Goal: Check status: Check status

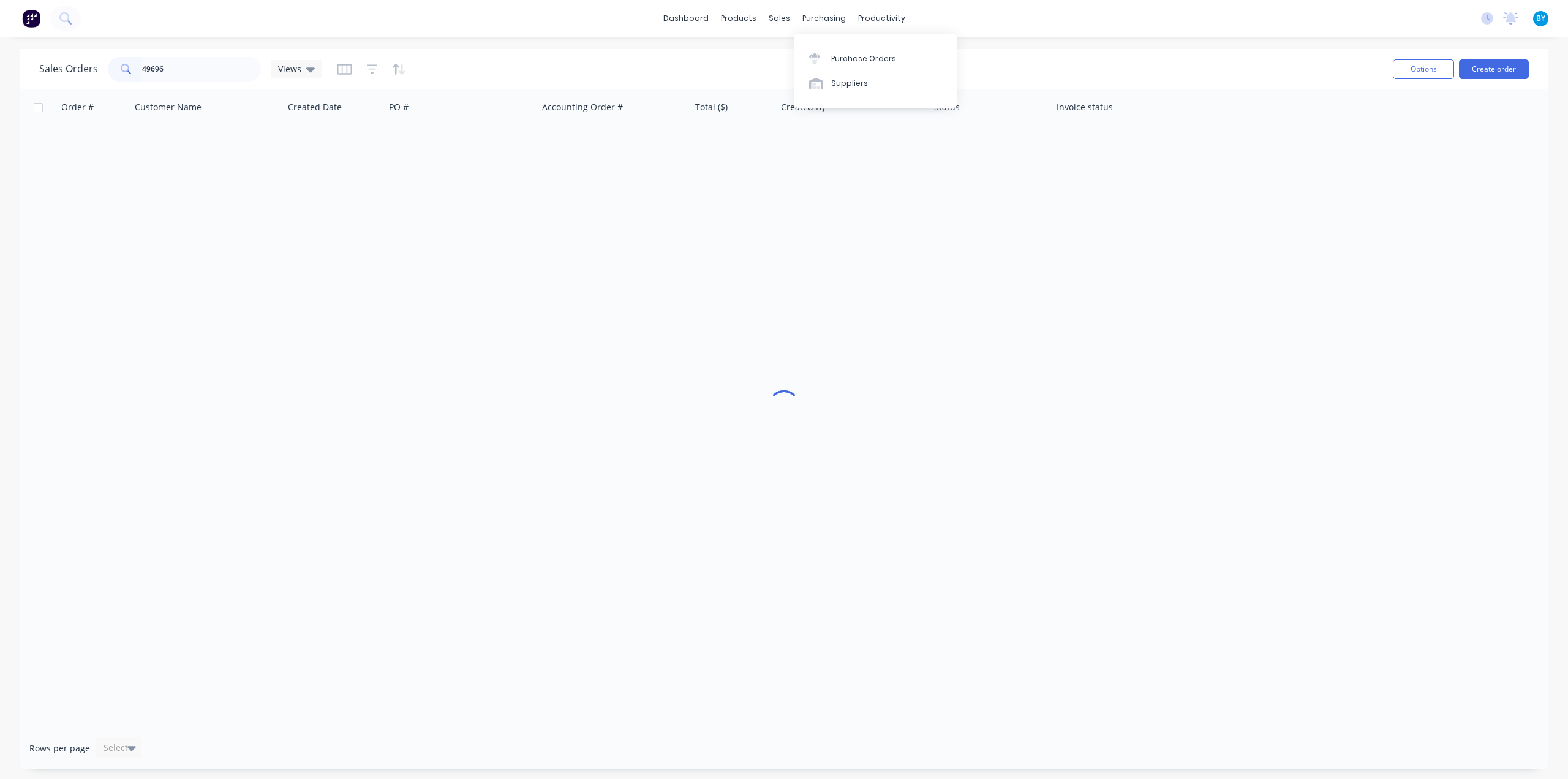
type input "49696"
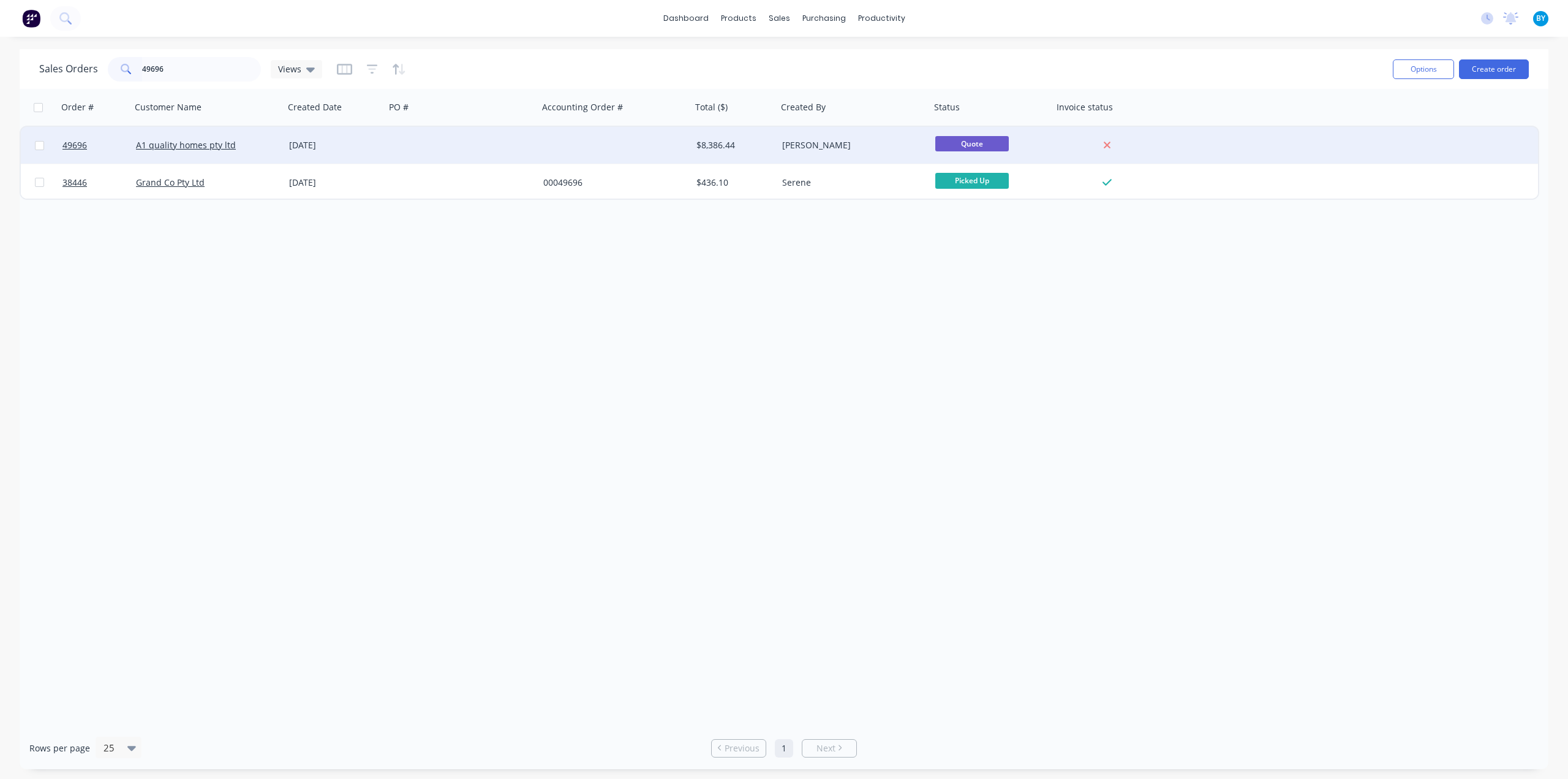
click at [456, 139] on div at bounding box center [461, 144] width 153 height 37
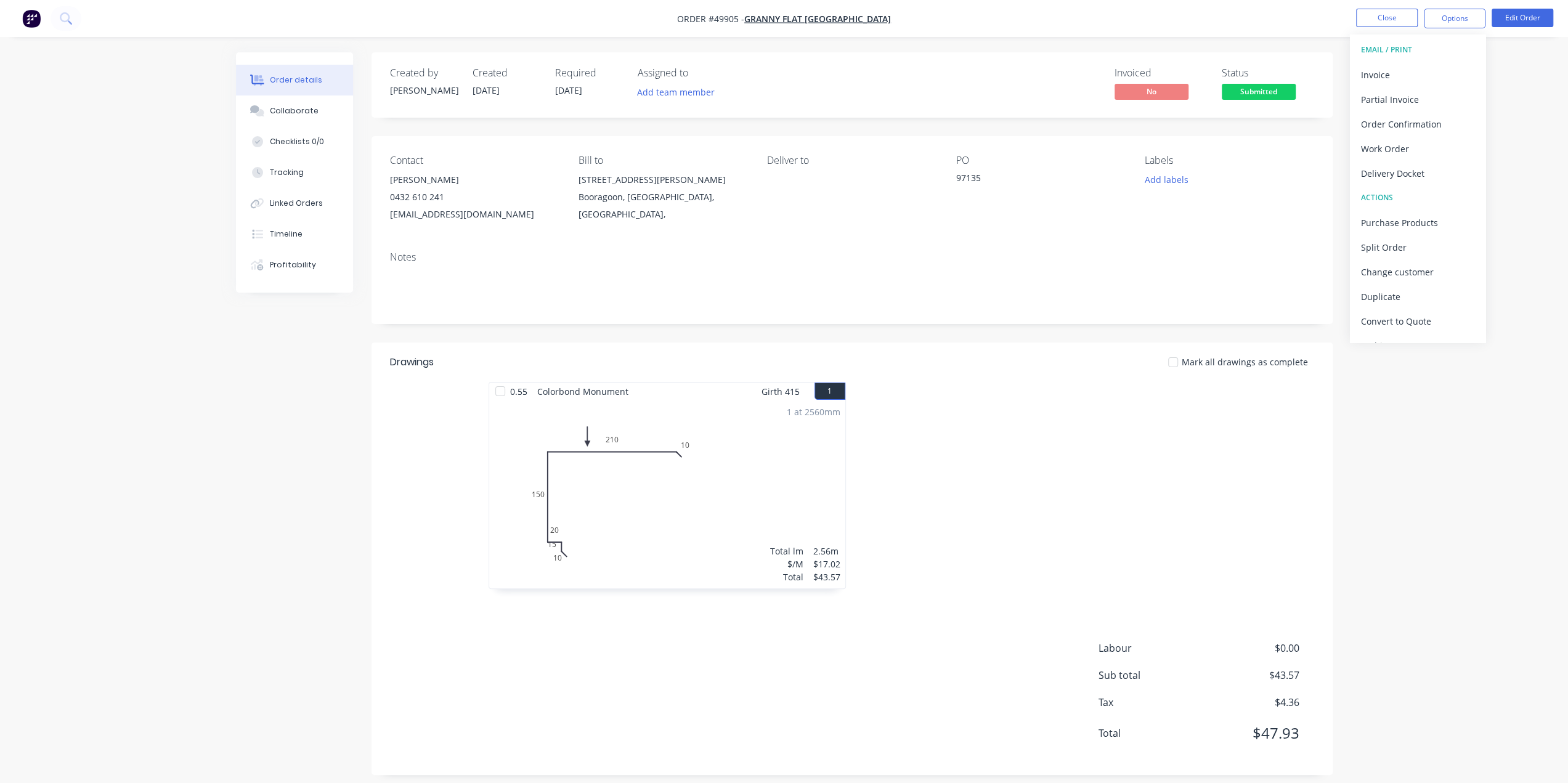
click at [939, 396] on div at bounding box center [1037, 491] width 369 height 220
